Goal: Task Accomplishment & Management: Use online tool/utility

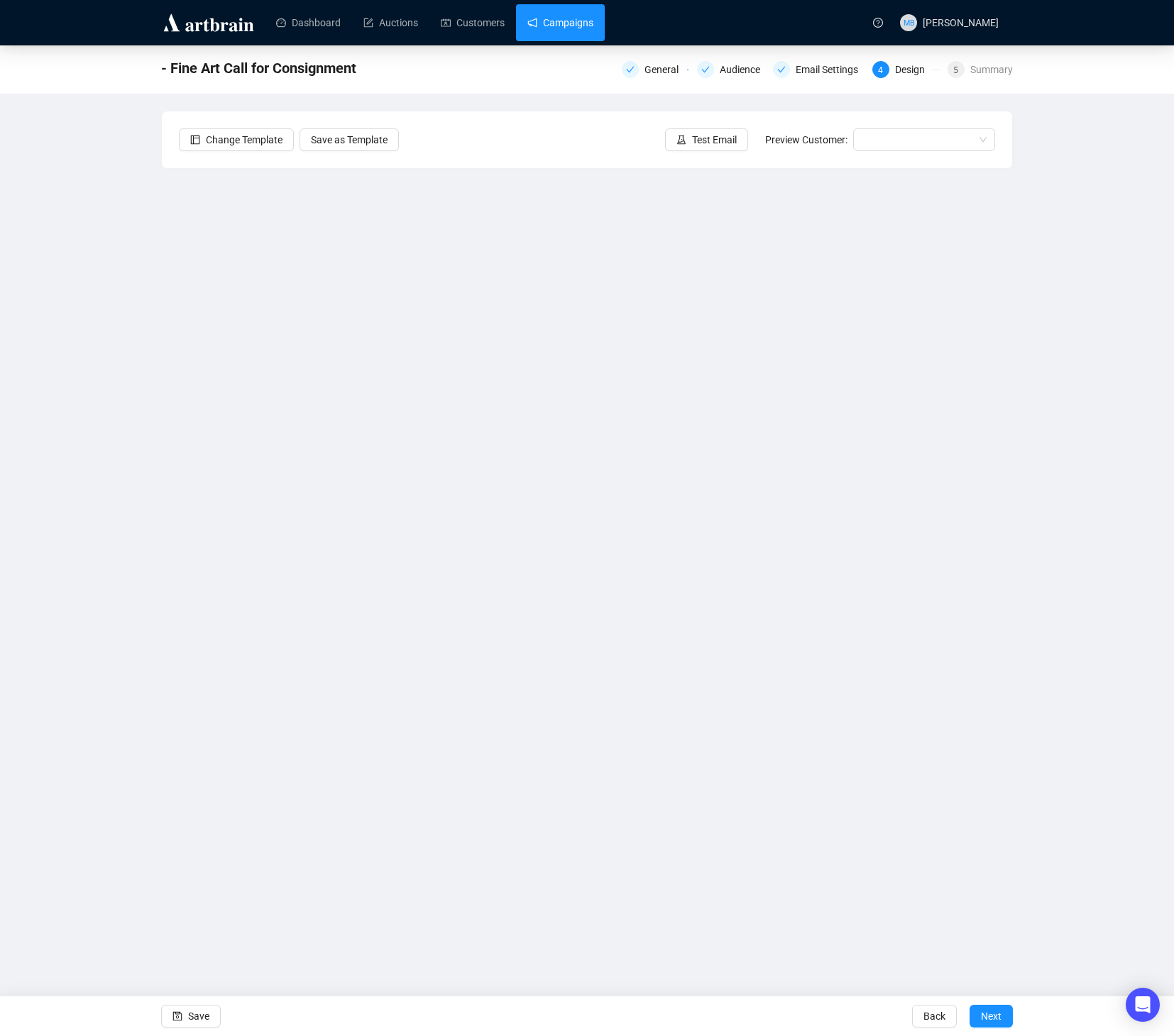
click at [578, 15] on link "Campaigns" at bounding box center [560, 23] width 66 height 37
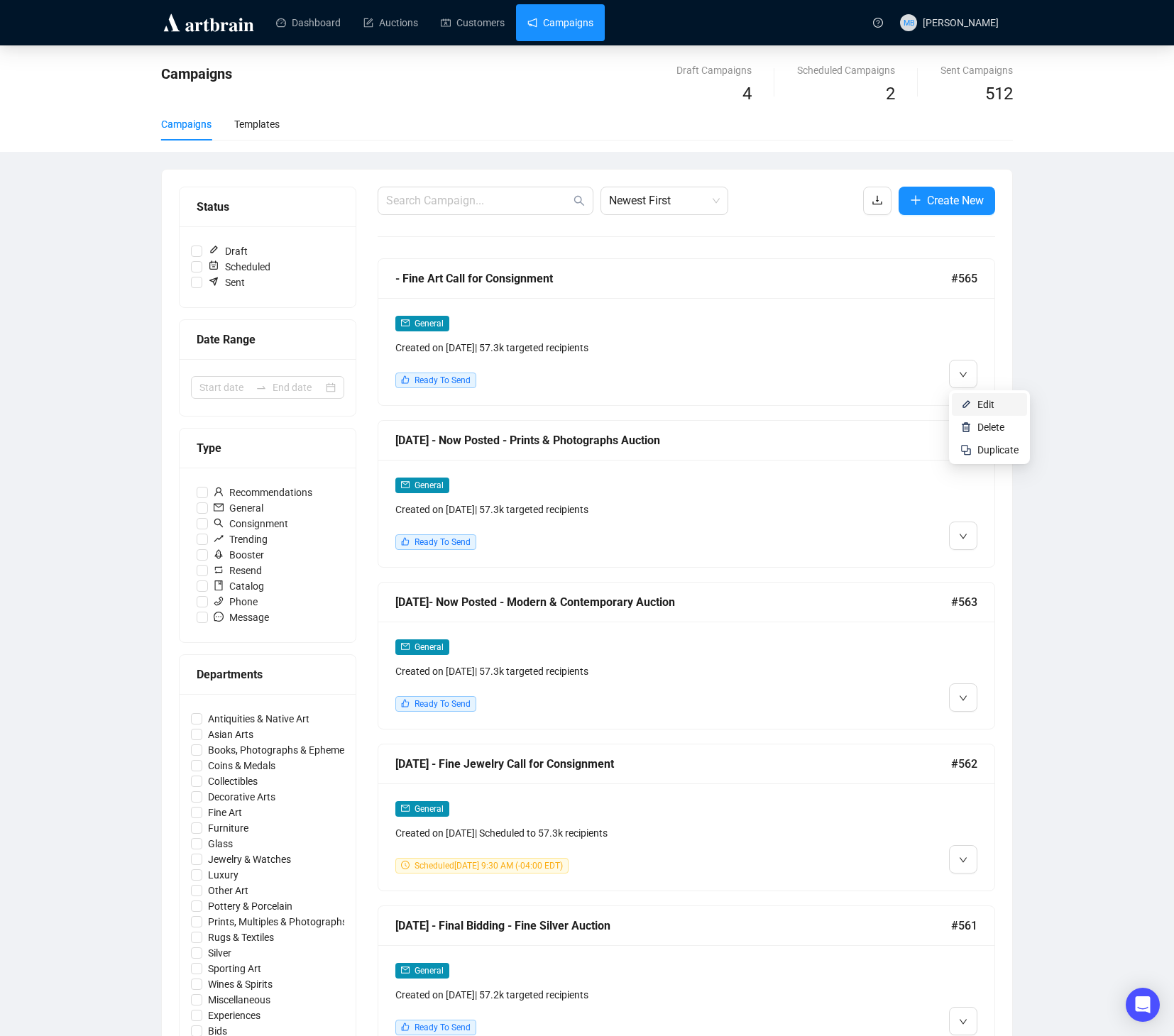
click at [977, 402] on li "Edit" at bounding box center [989, 404] width 75 height 23
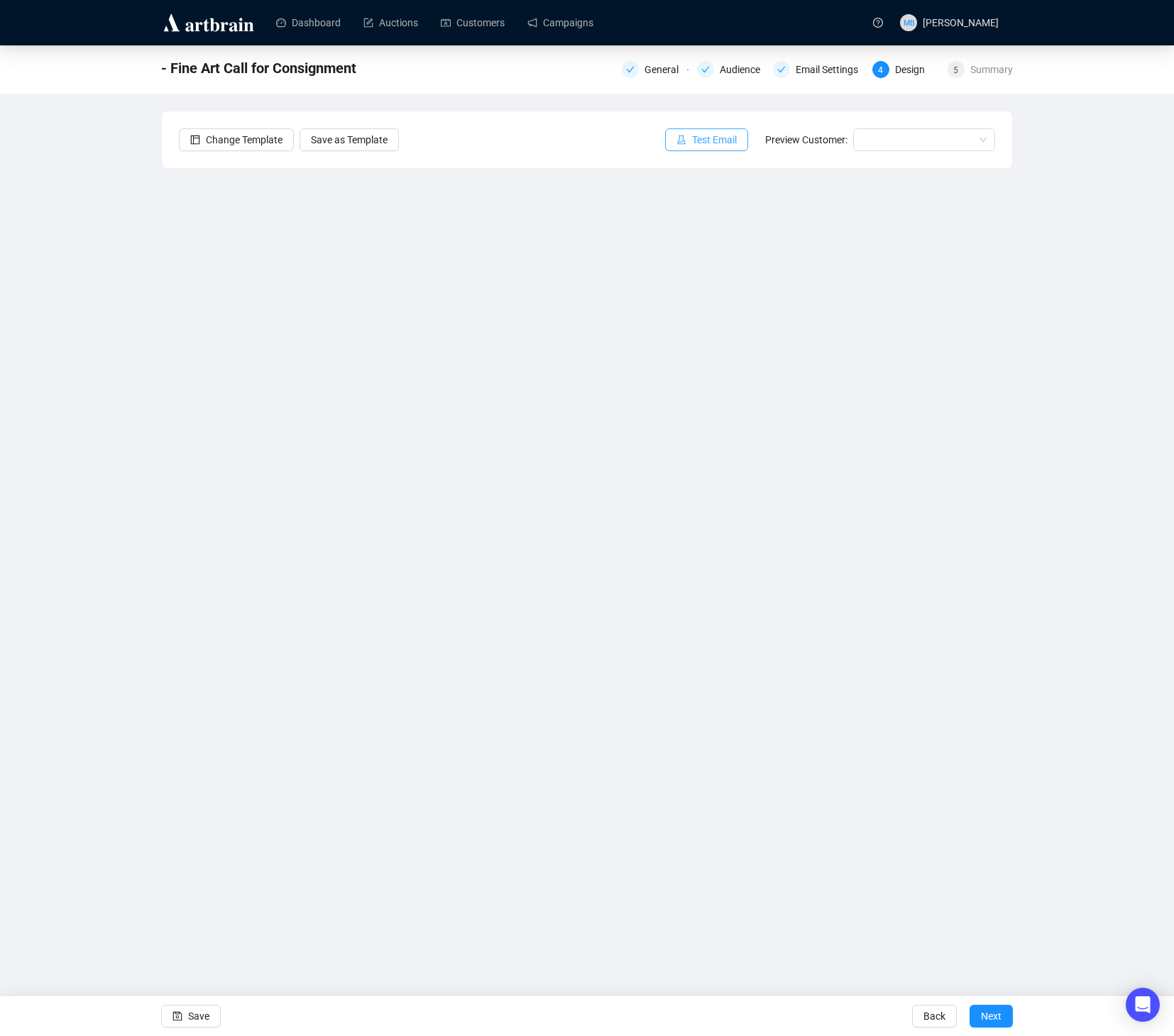
click at [701, 141] on span "Test Email" at bounding box center [714, 139] width 45 height 16
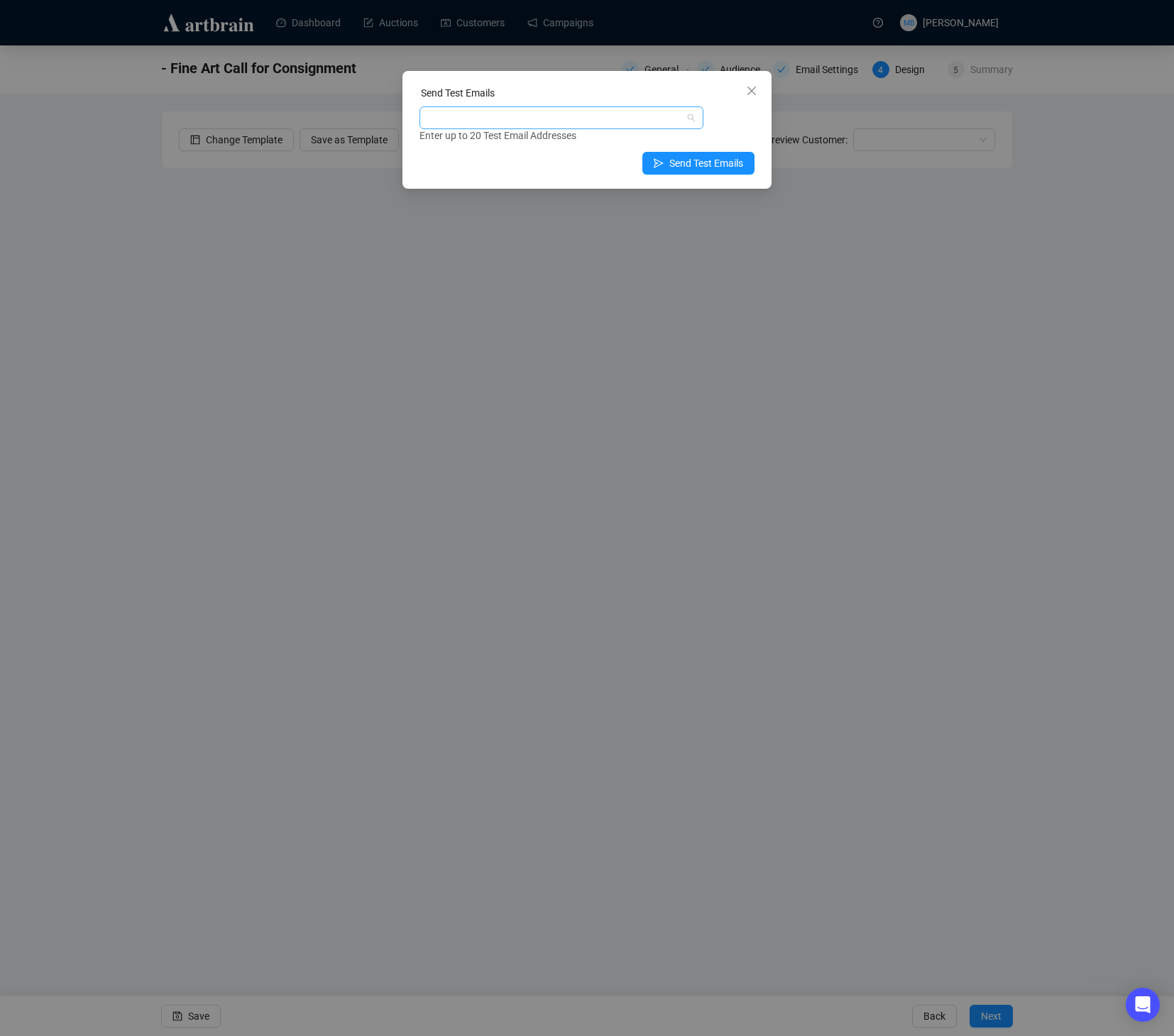
click at [658, 122] on div at bounding box center [554, 118] width 263 height 20
type input "[PERSON_NAME]"
click at [513, 167] on div "[PERSON_NAME][EMAIL_ADDRESS][DOMAIN_NAME]" at bounding box center [560, 169] width 261 height 16
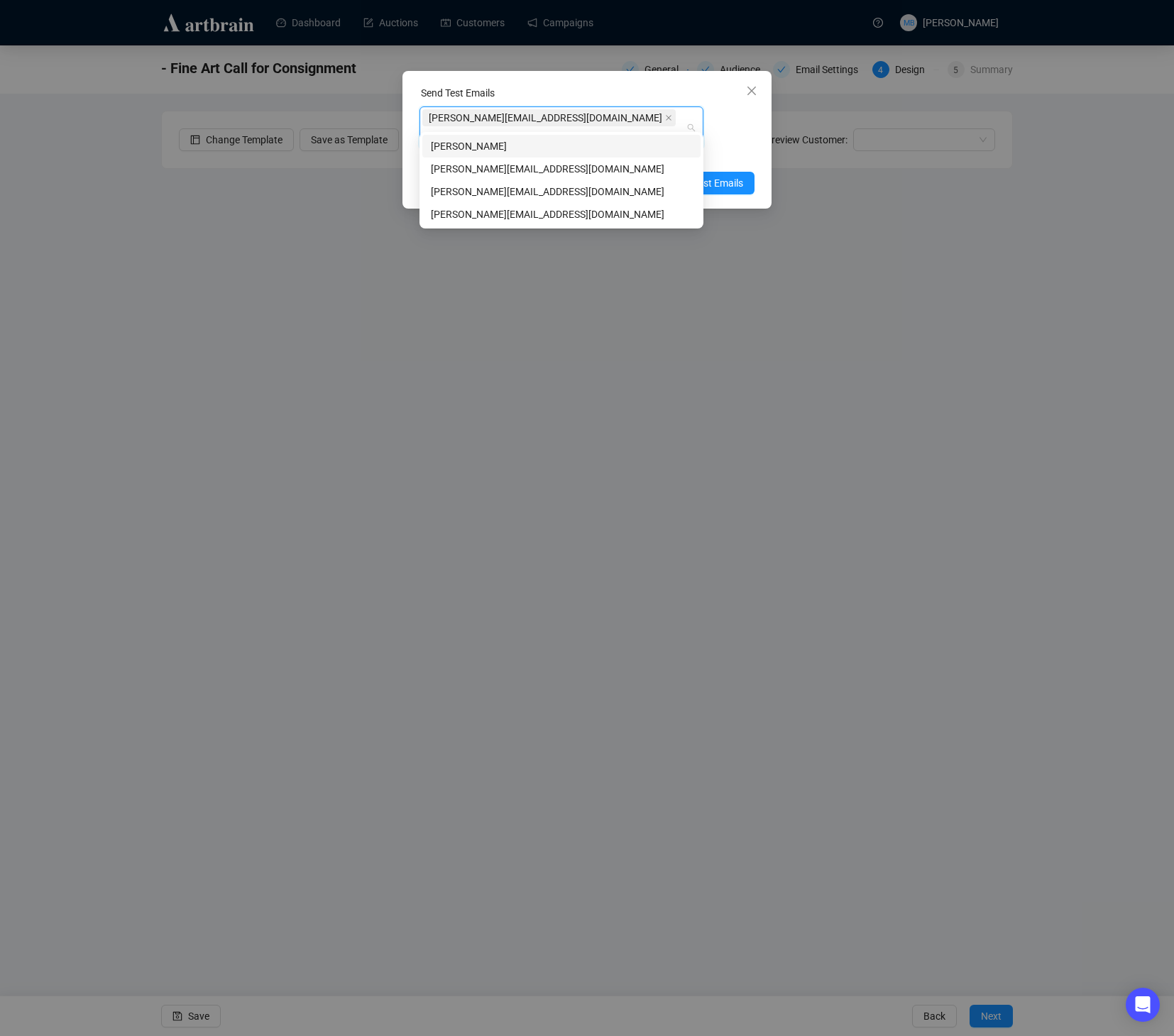
type input "[PERSON_NAME]"
click at [495, 170] on div "[PERSON_NAME][EMAIL_ADDRESS][DOMAIN_NAME]" at bounding box center [560, 169] width 261 height 16
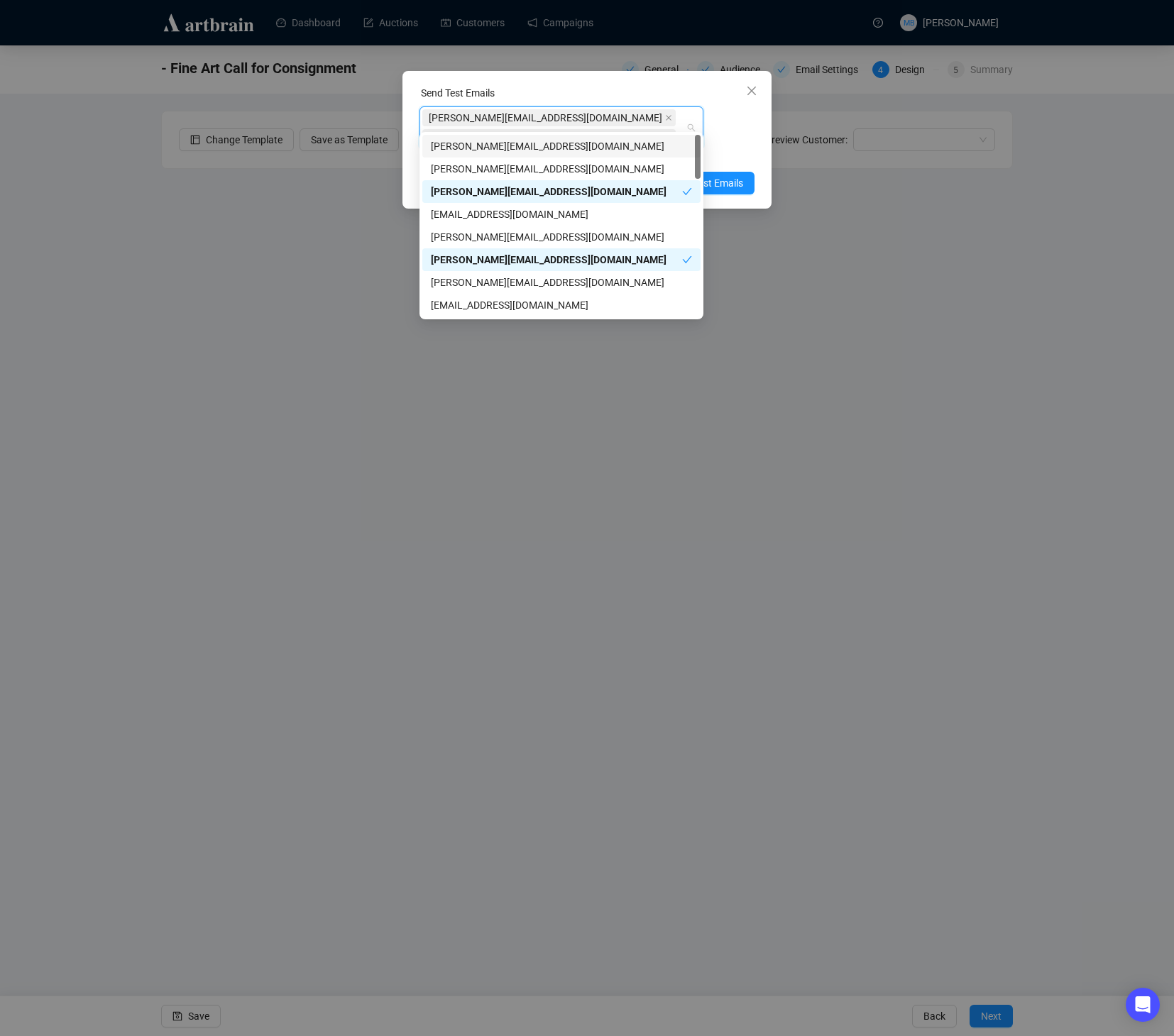
scroll to position [2, 0]
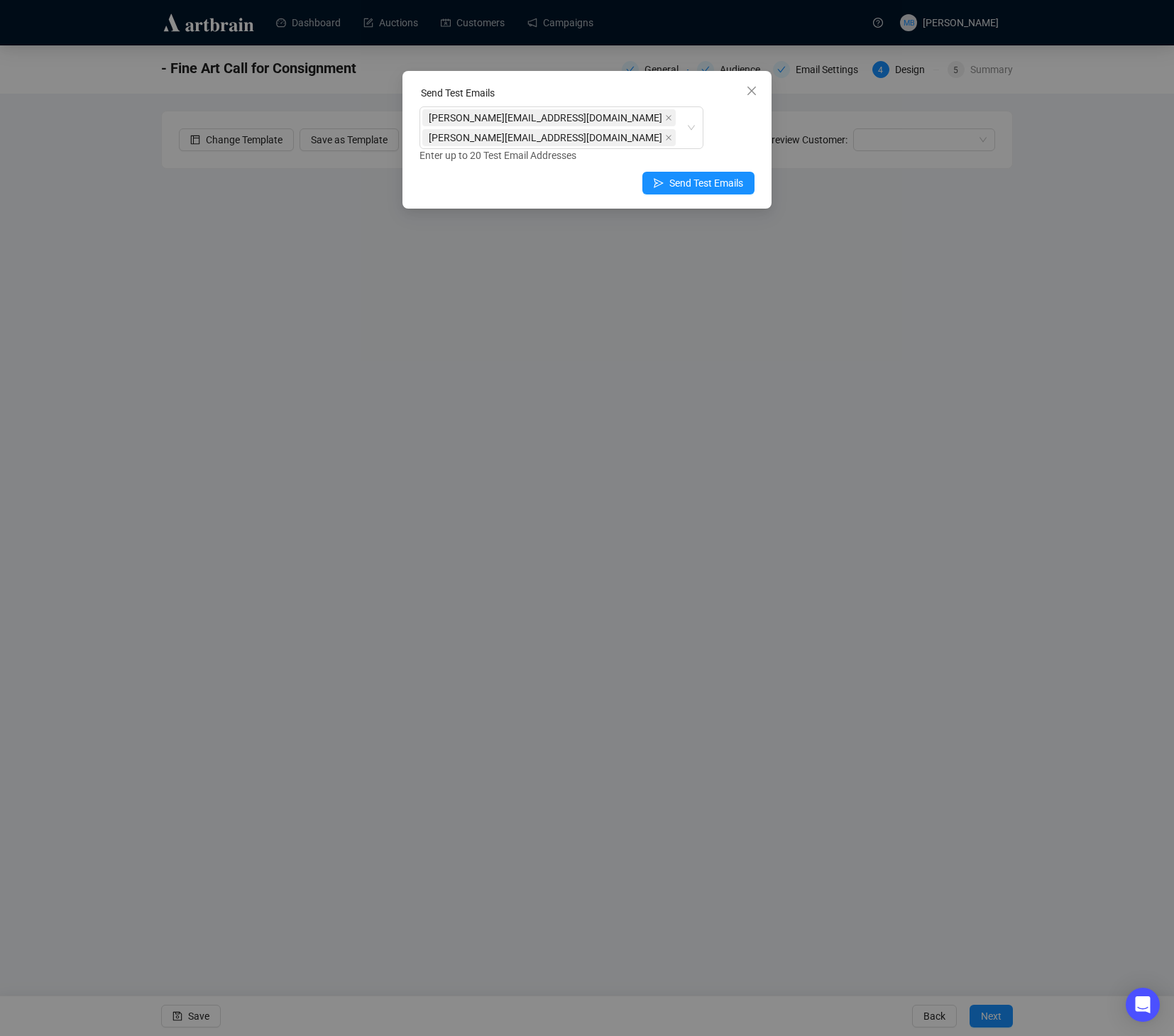
click at [742, 117] on div "[PERSON_NAME][EMAIL_ADDRESS][DOMAIN_NAME] [PERSON_NAME][EMAIL_ADDRESS][DOMAIN_N…" at bounding box center [587, 134] width 335 height 57
click at [688, 175] on span "Send Test Emails" at bounding box center [706, 183] width 73 height 16
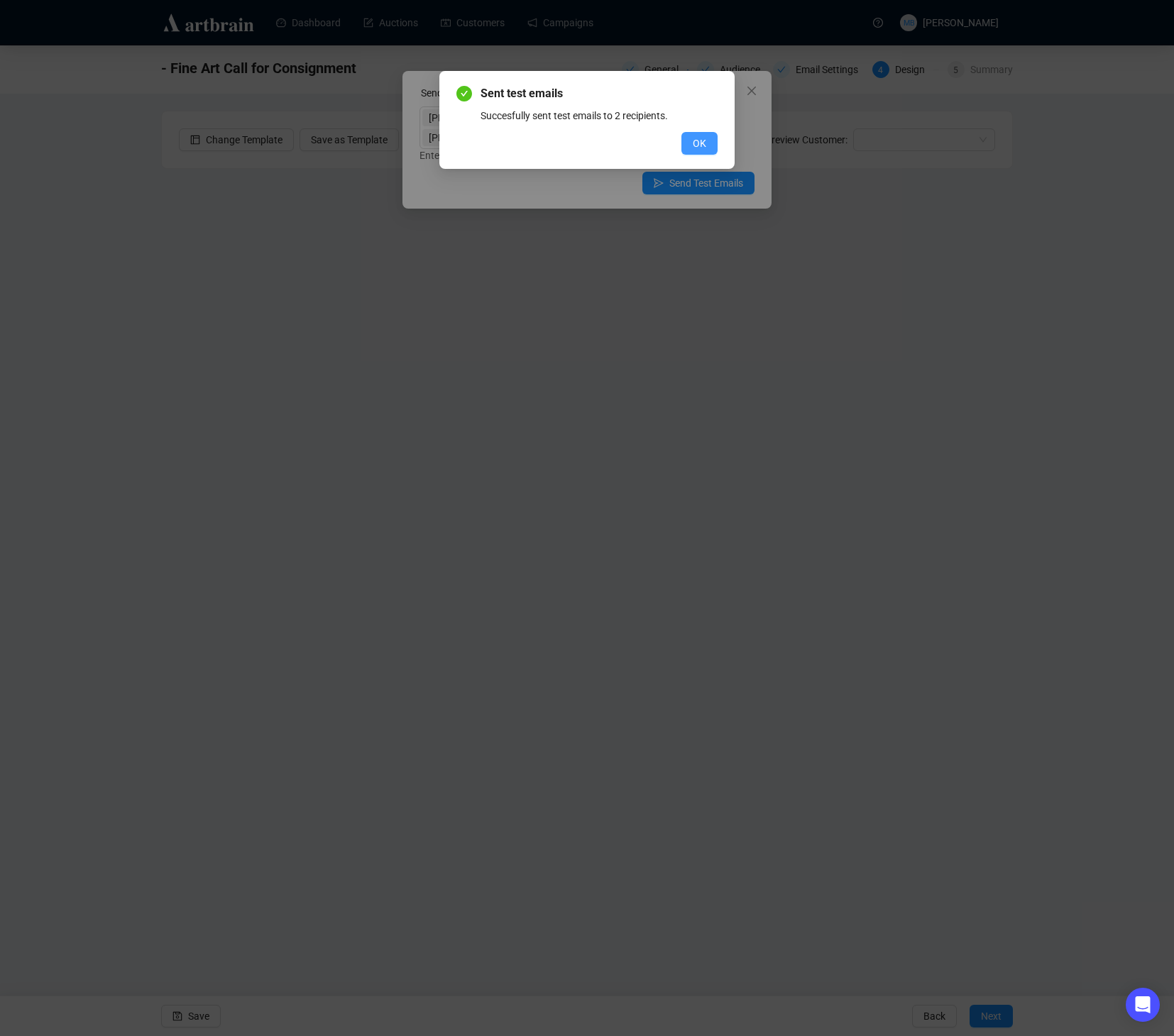
click at [698, 149] on span "OK" at bounding box center [700, 143] width 14 height 16
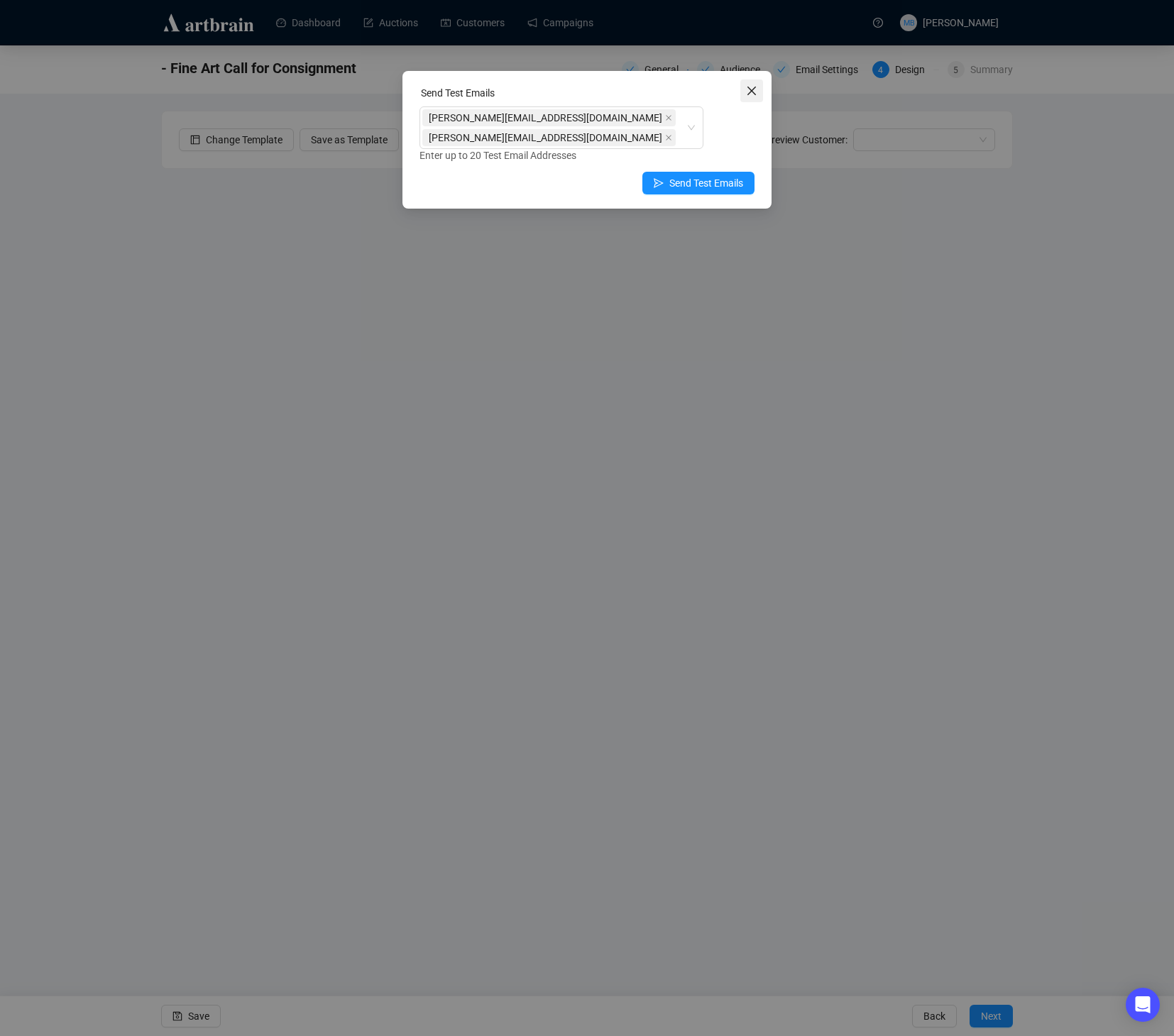
click at [747, 91] on icon "close" at bounding box center [751, 90] width 11 height 11
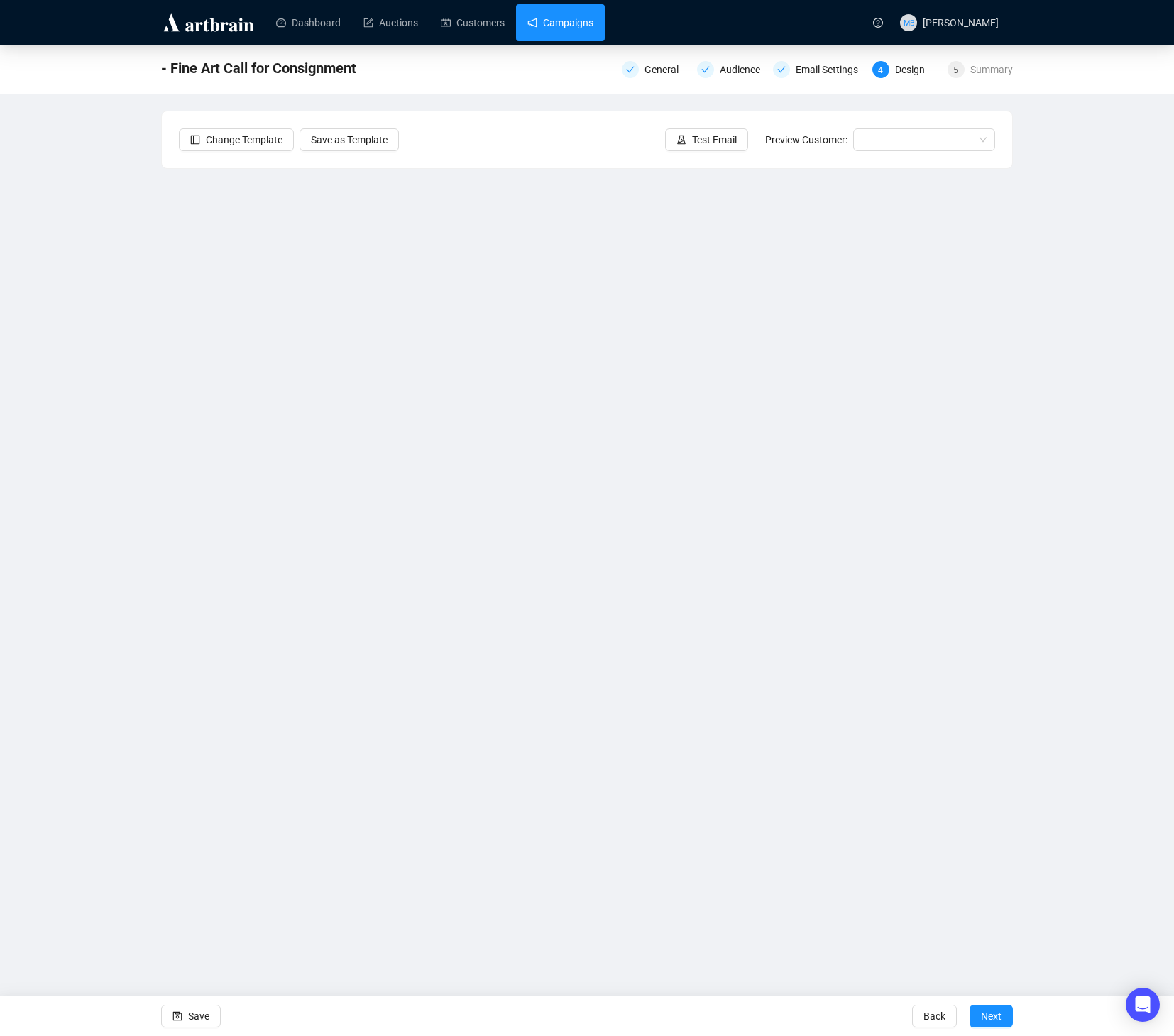
click at [565, 17] on link "Campaigns" at bounding box center [560, 23] width 66 height 37
